Goal: Transaction & Acquisition: Purchase product/service

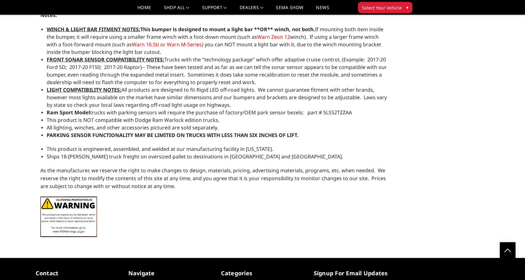
scroll to position [1195, 0]
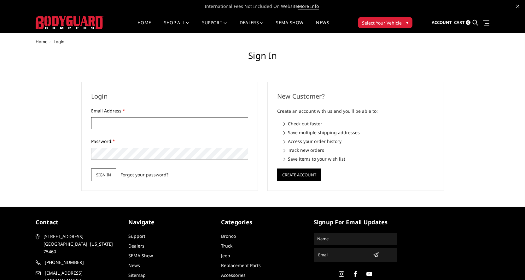
type input "JWCCPLUS@HOTMAIL.COM"
click at [107, 176] on input "Sign in" at bounding box center [103, 175] width 25 height 13
